Goal: Navigation & Orientation: Find specific page/section

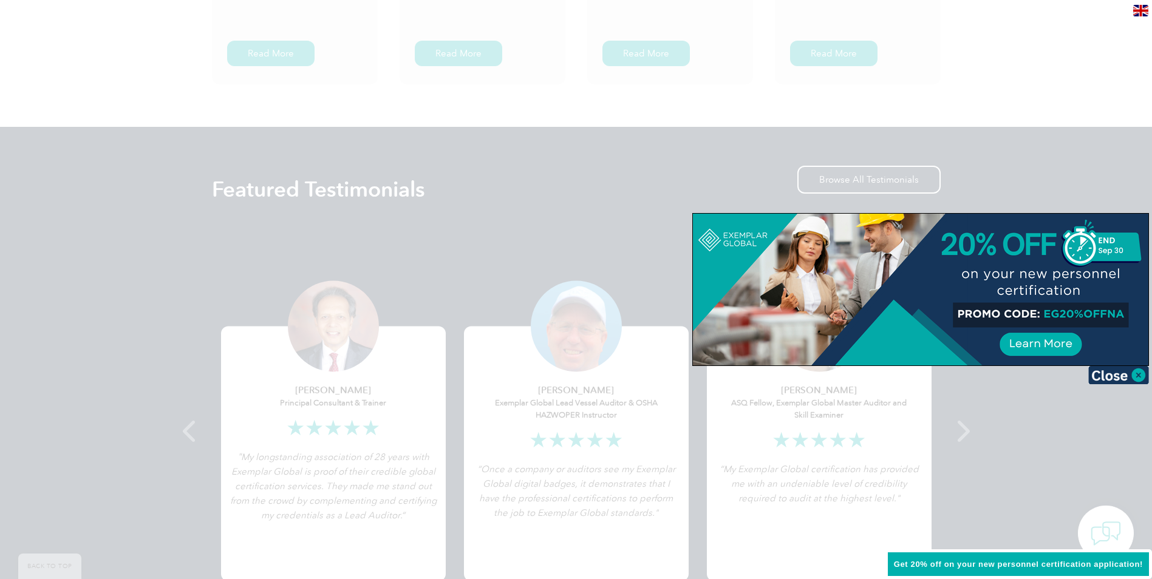
scroll to position [2186, 0]
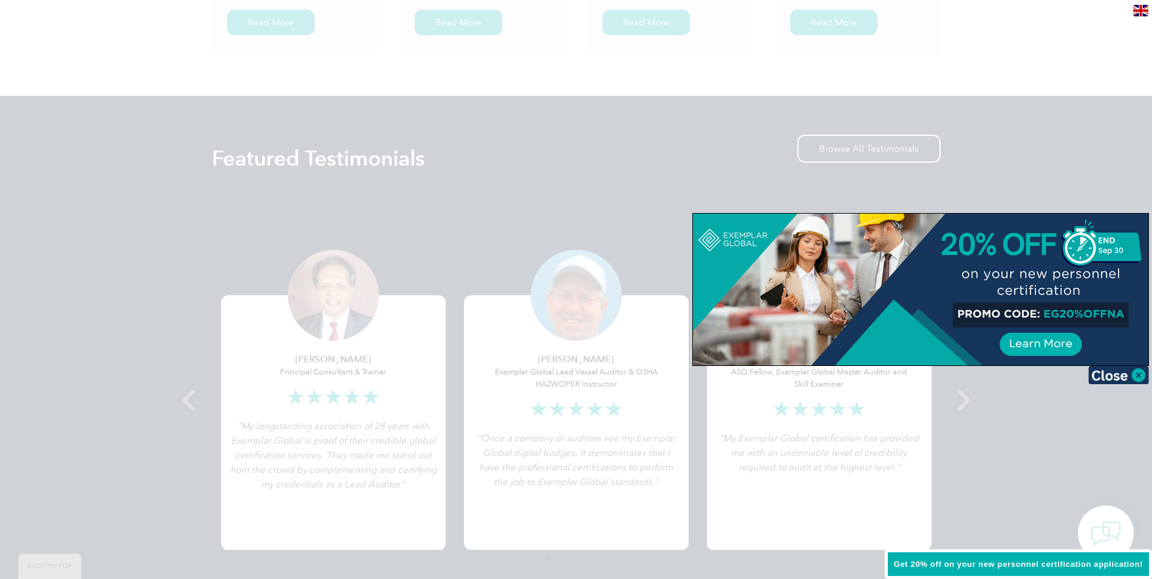
click at [519, 261] on div at bounding box center [576, 289] width 1152 height 579
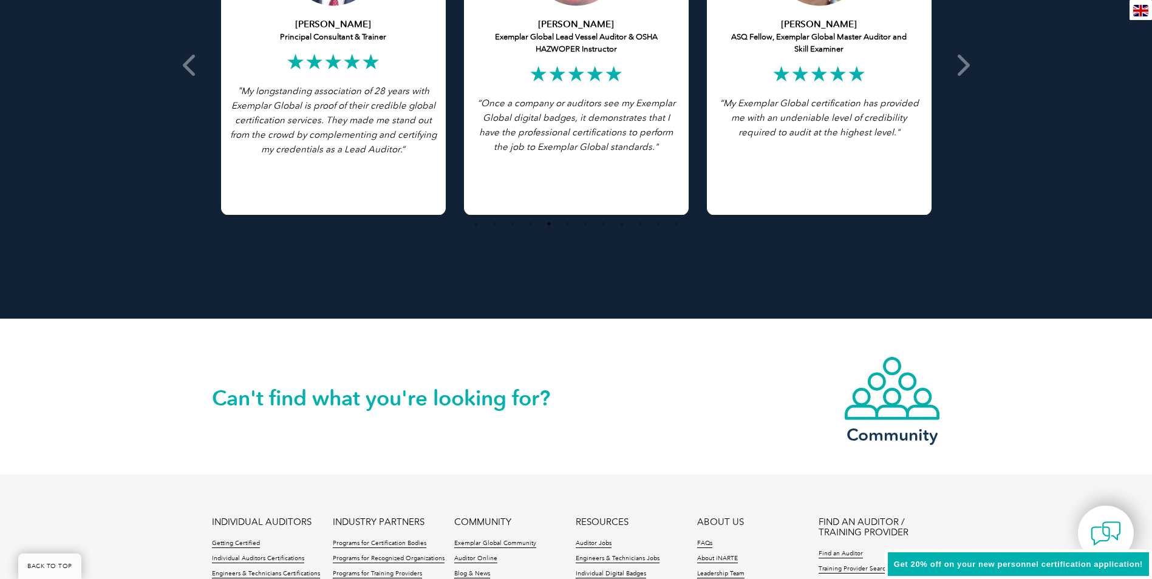
scroll to position [2672, 0]
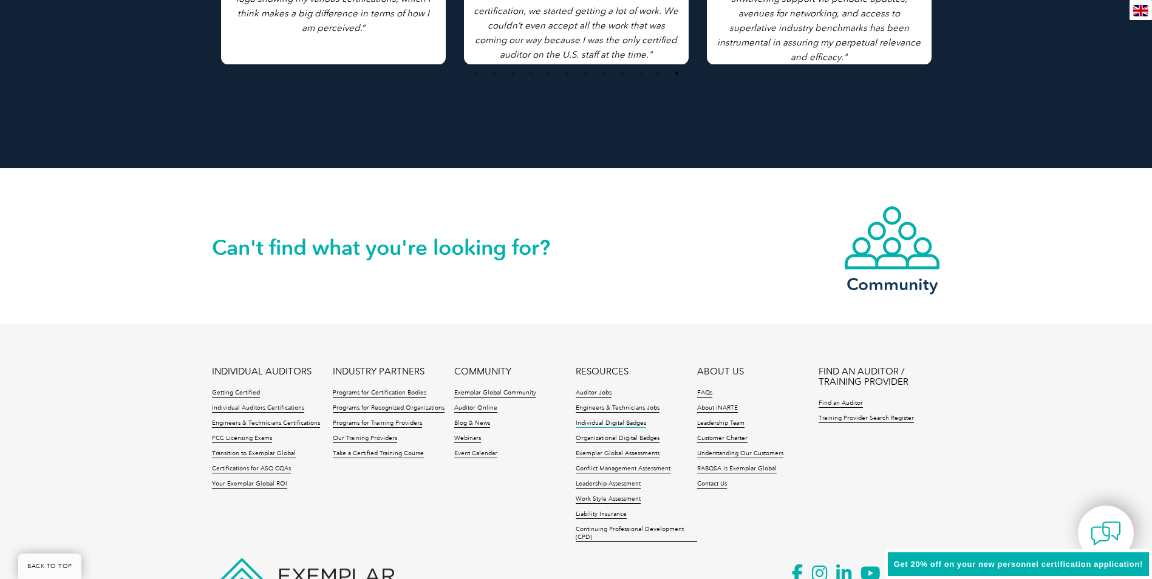
click at [614, 426] on link "Individual Digital Badges" at bounding box center [611, 424] width 70 height 9
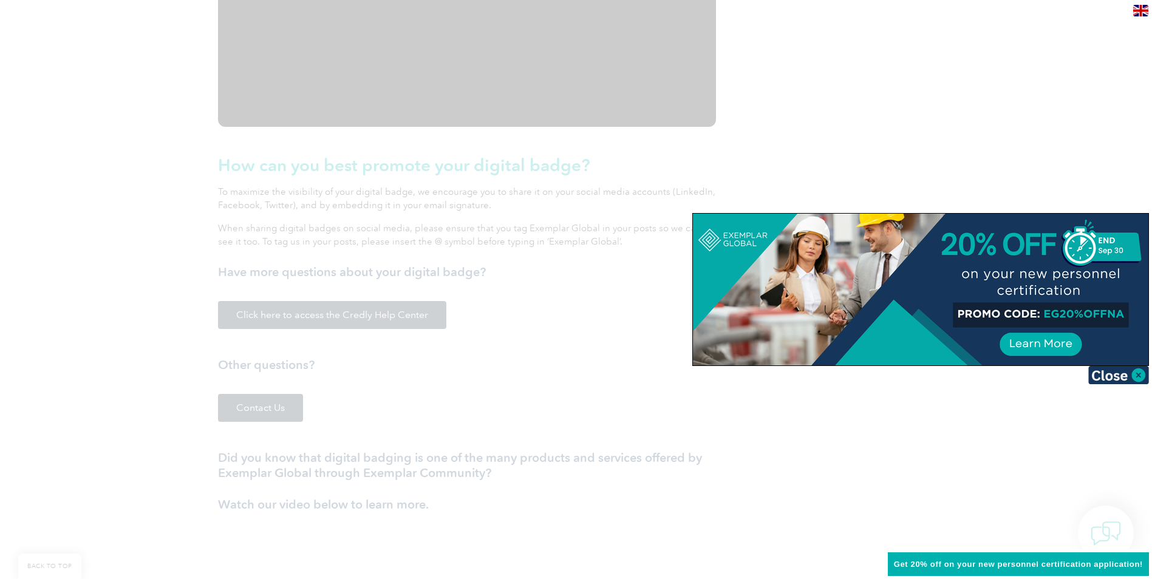
scroll to position [1701, 0]
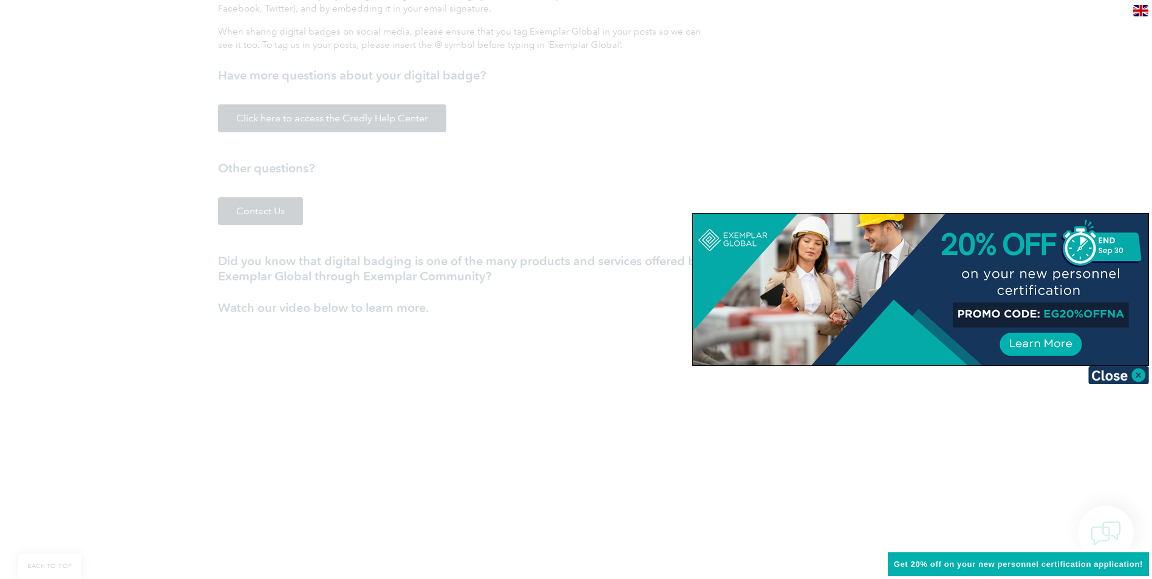
click at [613, 426] on div at bounding box center [576, 289] width 1152 height 579
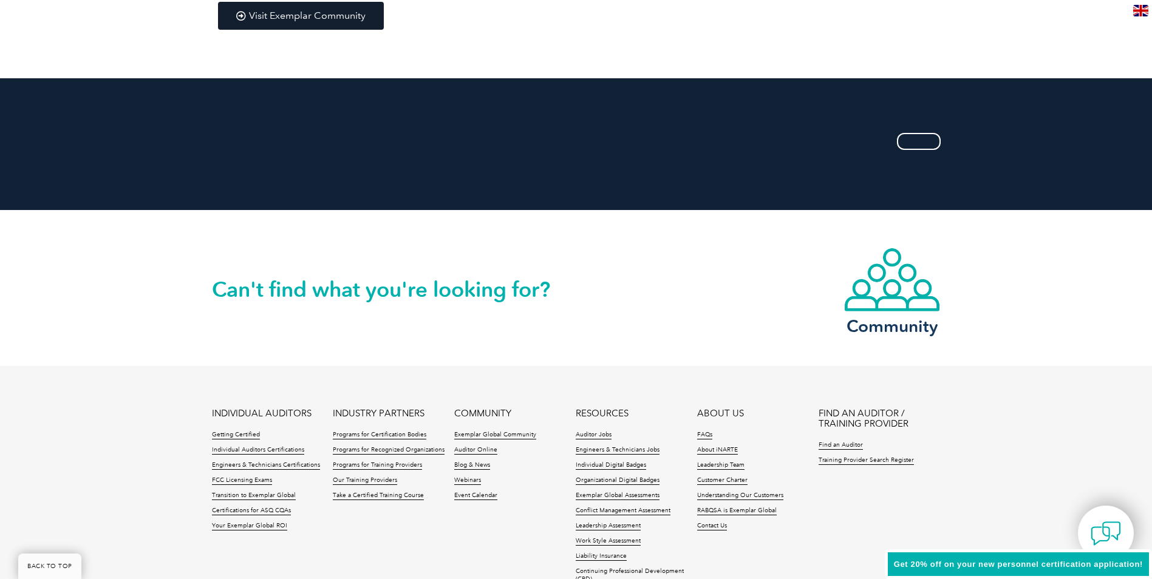
scroll to position [2369, 0]
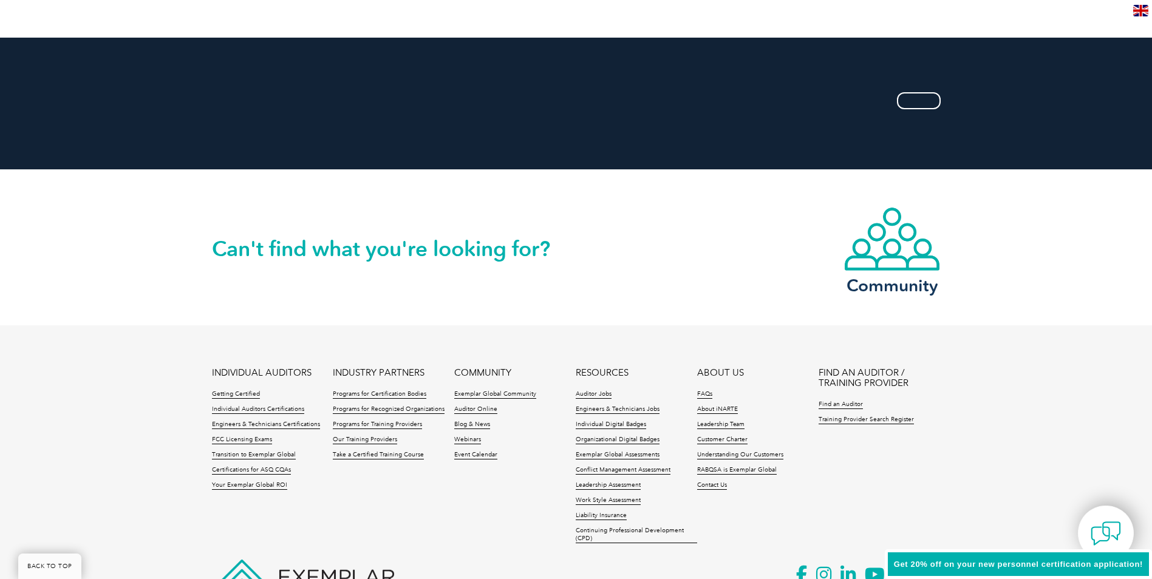
click at [489, 416] on li "Auditor Online" at bounding box center [514, 413] width 121 height 15
click at [493, 411] on link "Auditor Online" at bounding box center [475, 410] width 43 height 9
click at [841, 406] on link "Find an Auditor" at bounding box center [841, 405] width 44 height 9
